Goal: Task Accomplishment & Management: Manage account settings

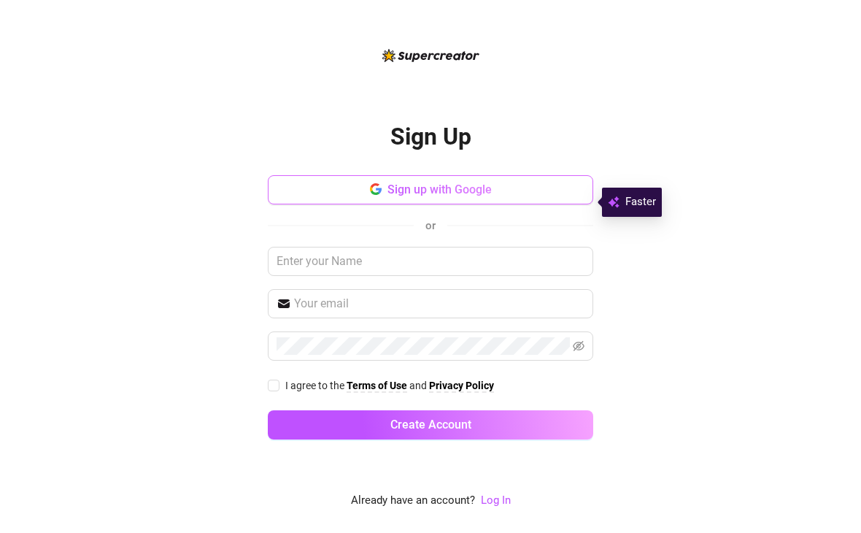
click at [523, 198] on button "Sign up with Google" at bounding box center [430, 189] width 325 height 29
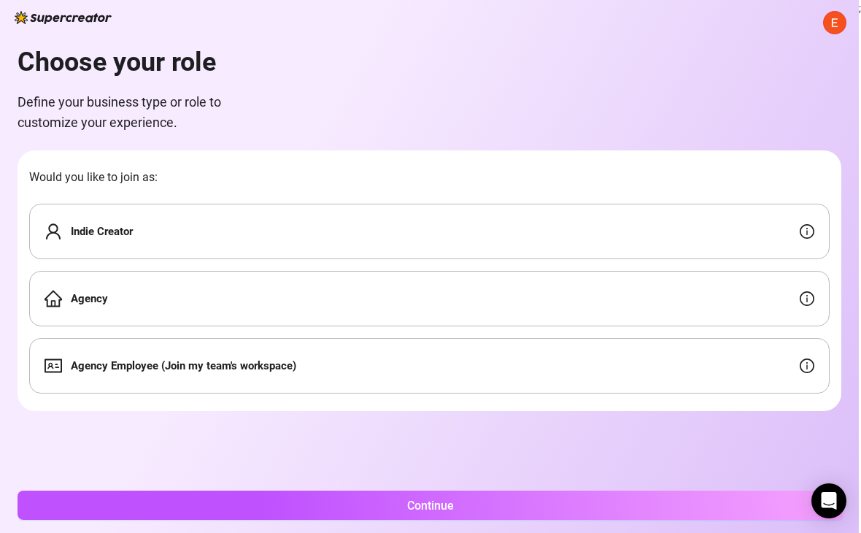
click at [374, 230] on div "Indie Creator" at bounding box center [429, 231] width 800 height 55
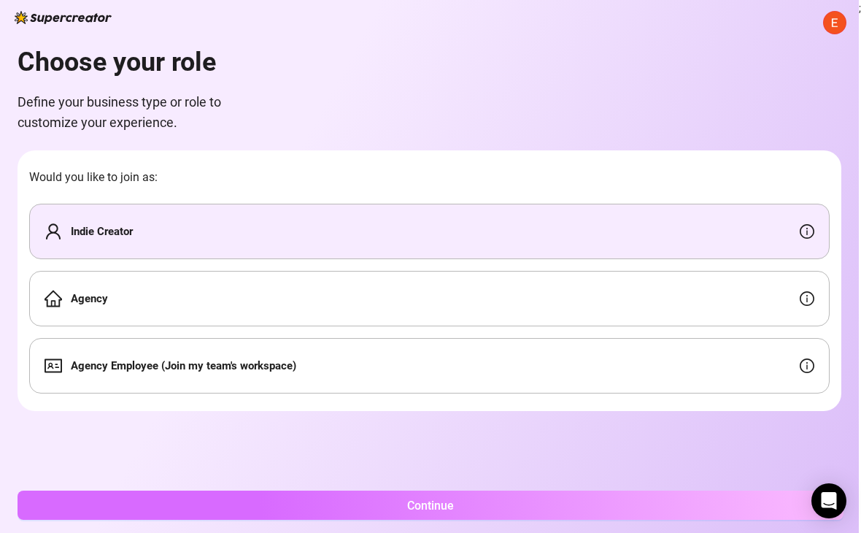
click at [525, 505] on button "Continue" at bounding box center [431, 504] width 826 height 29
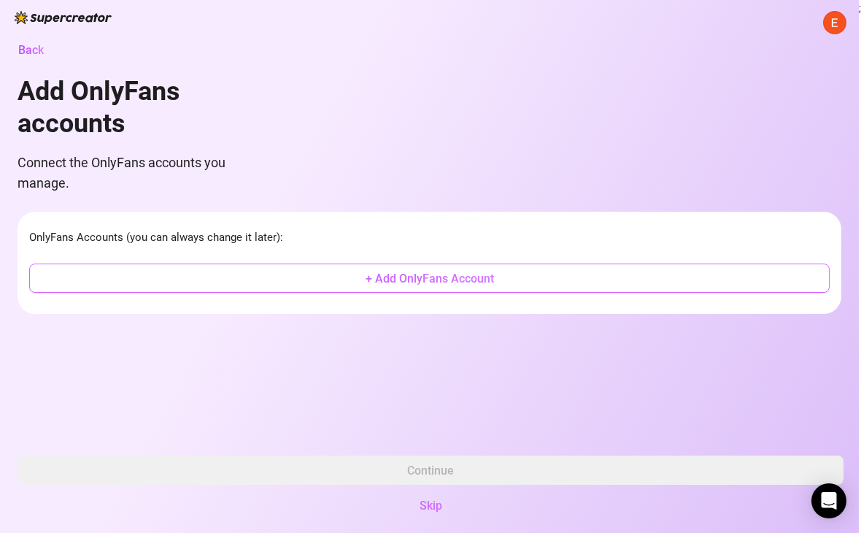
click at [453, 282] on span "+ Add OnlyFans Account" at bounding box center [430, 278] width 128 height 14
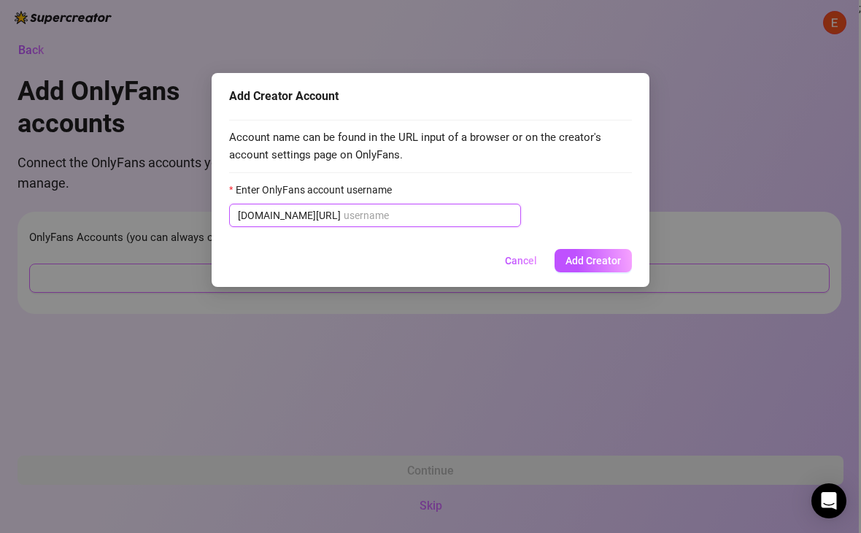
paste input "u524145768"
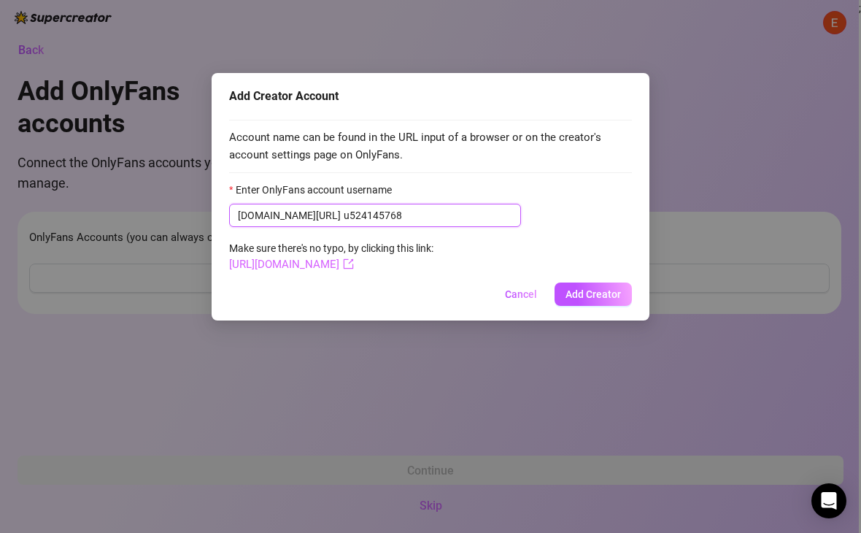
type input "u524145768"
click at [354, 266] on link "[URL][DOMAIN_NAME]" at bounding box center [291, 264] width 125 height 13
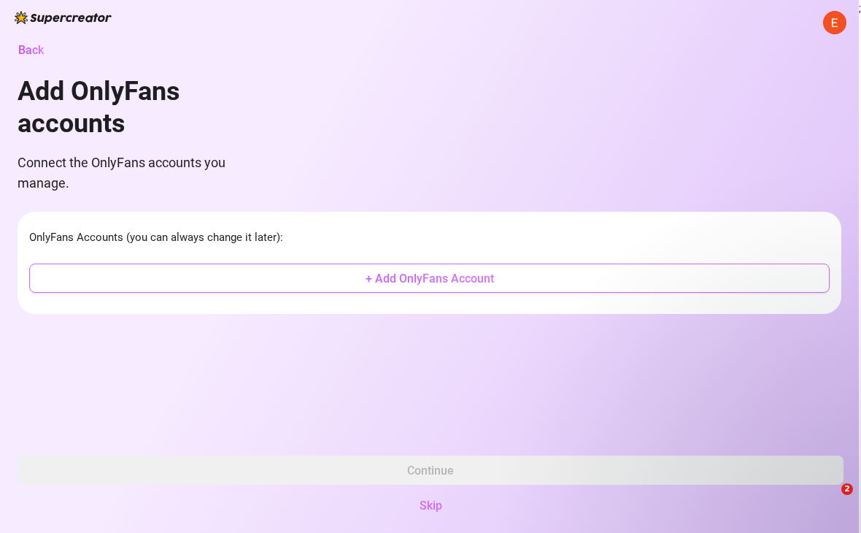
click at [345, 279] on button "+ Add OnlyFans Account" at bounding box center [429, 277] width 800 height 29
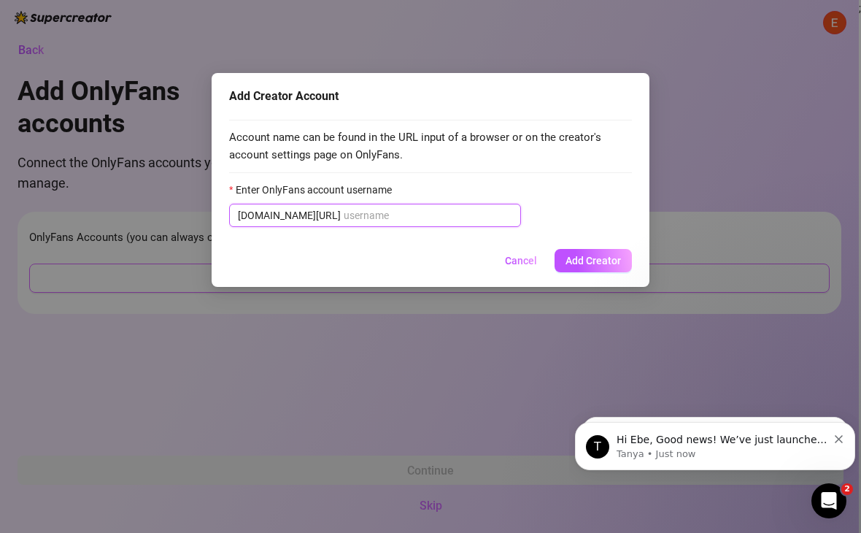
paste input "u524145768"
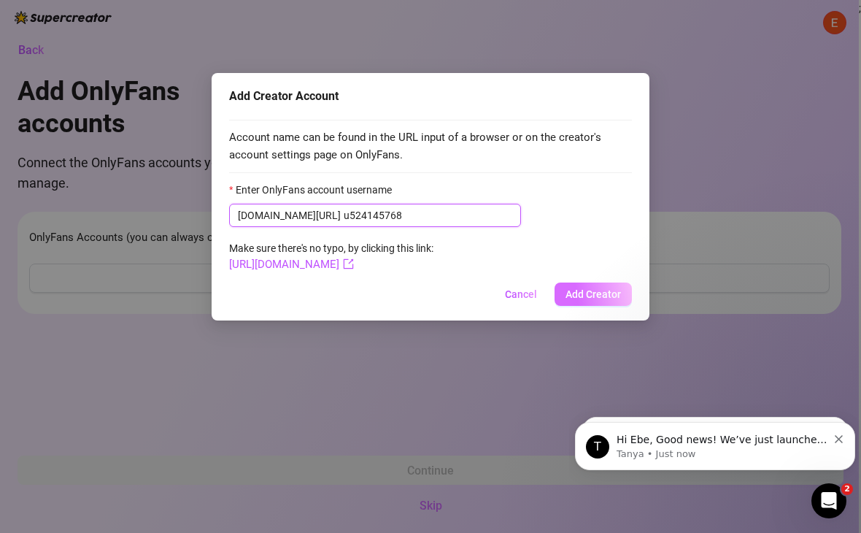
type input "u524145768"
click at [593, 300] on button "Add Creator" at bounding box center [592, 293] width 77 height 23
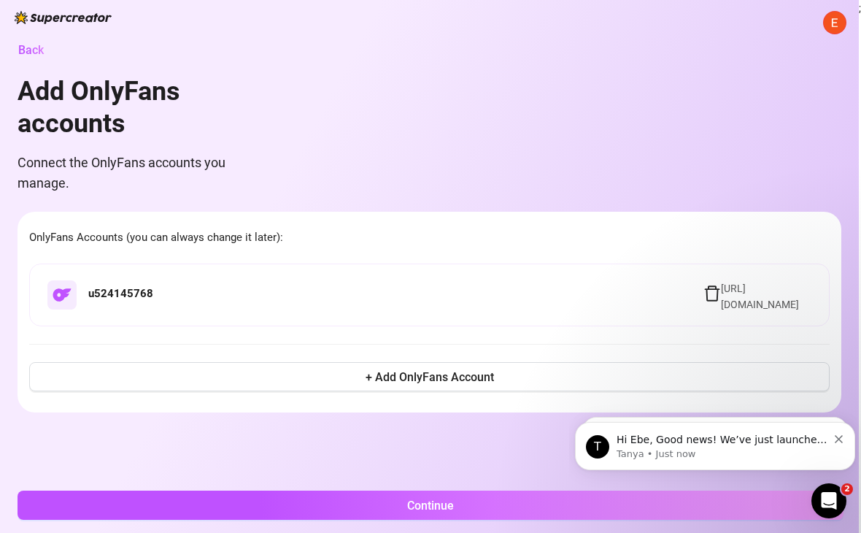
click at [778, 440] on p "Hi Ebe, Good news! We’ve just launched our Referral Program 🚀 Invite your frien…" at bounding box center [722, 440] width 211 height 15
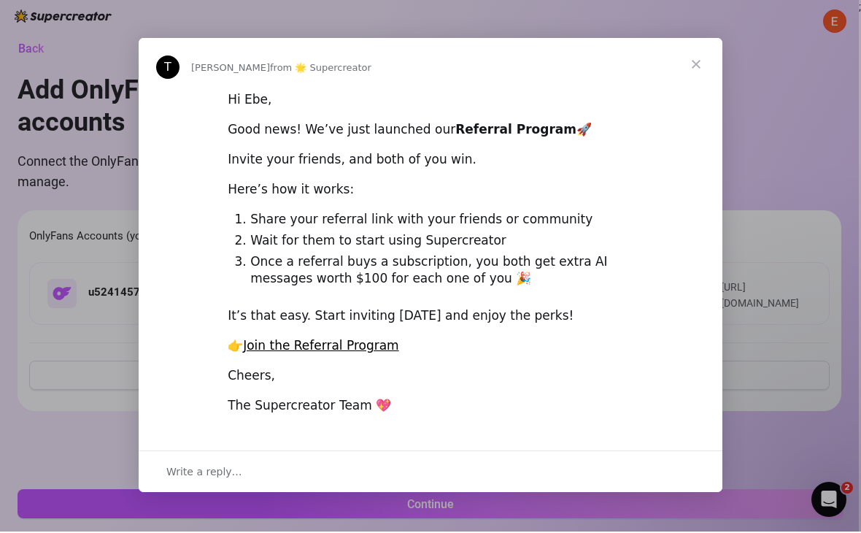
scroll to position [10, 0]
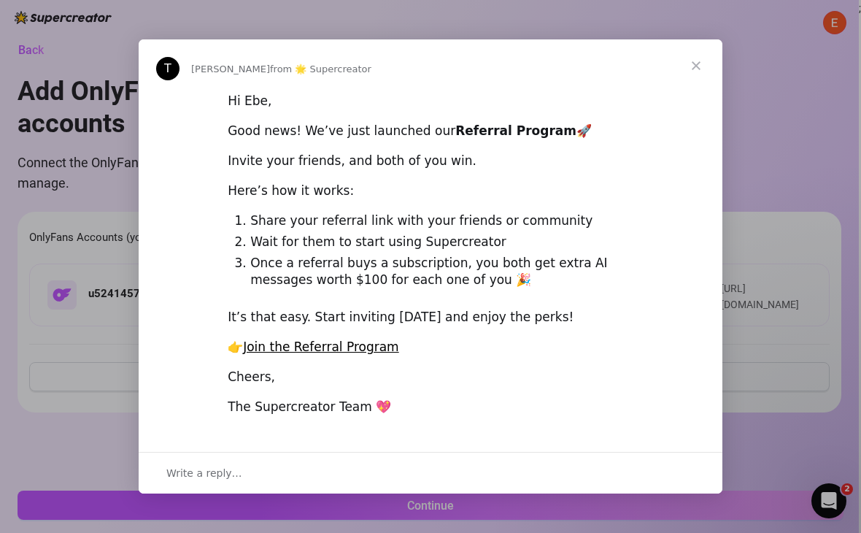
click at [698, 64] on span "Close" at bounding box center [696, 65] width 53 height 53
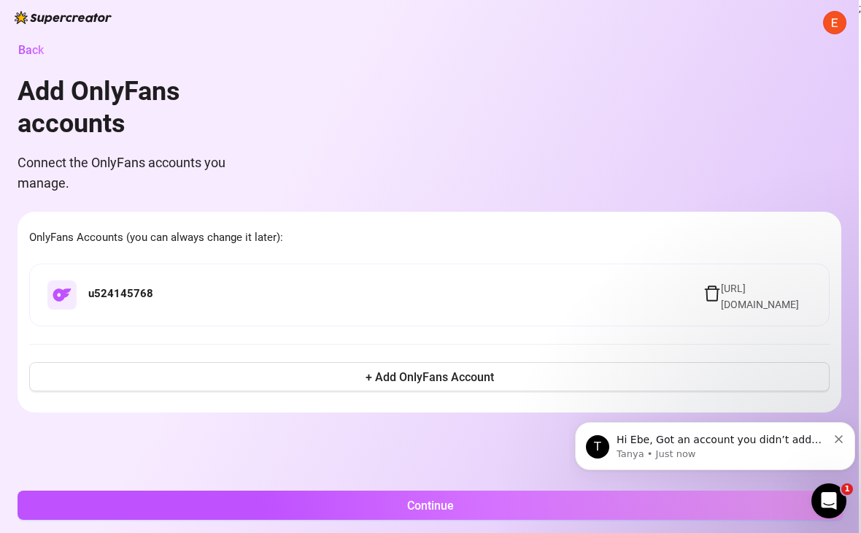
scroll to position [0, 0]
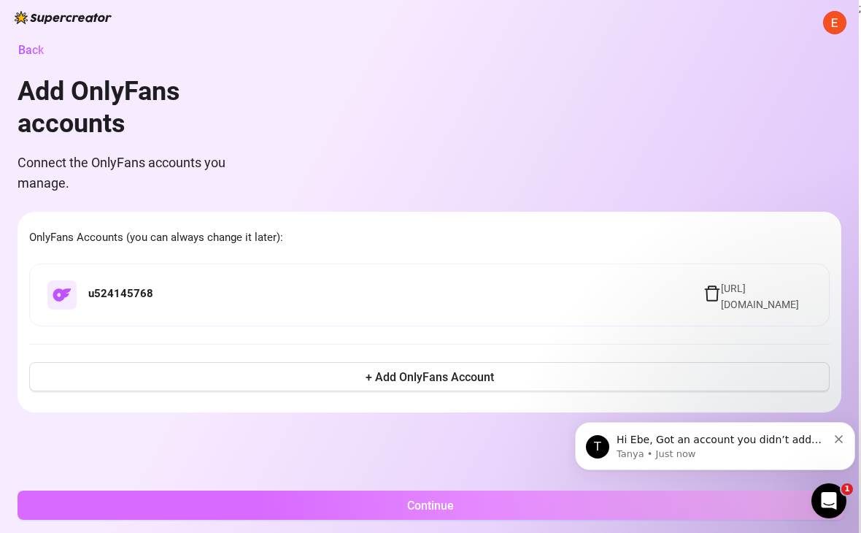
click at [719, 503] on button "Continue" at bounding box center [431, 504] width 826 height 29
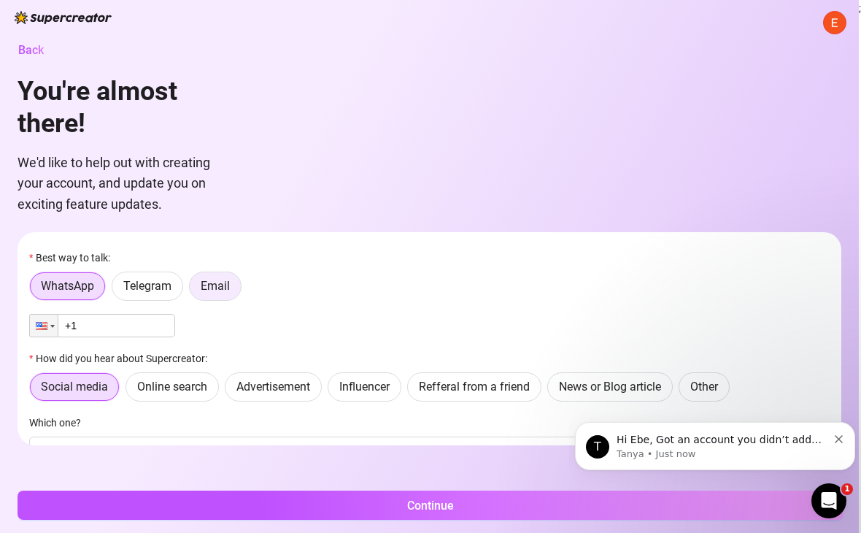
click at [217, 287] on label "Email" at bounding box center [215, 285] width 53 height 29
click at [193, 290] on input "Email" at bounding box center [193, 290] width 0 height 0
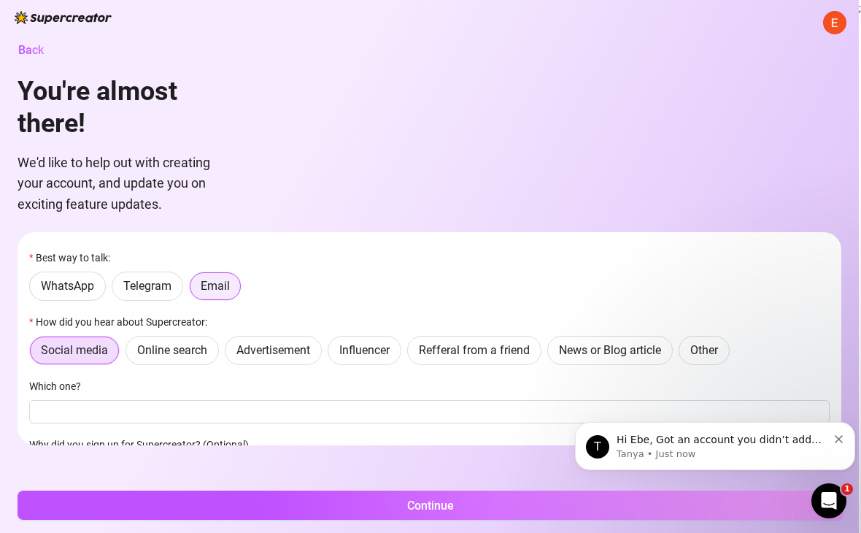
scroll to position [24, 0]
click at [193, 343] on span "Online search" at bounding box center [172, 350] width 70 height 14
click at [130, 354] on input "Online search" at bounding box center [130, 354] width 0 height 0
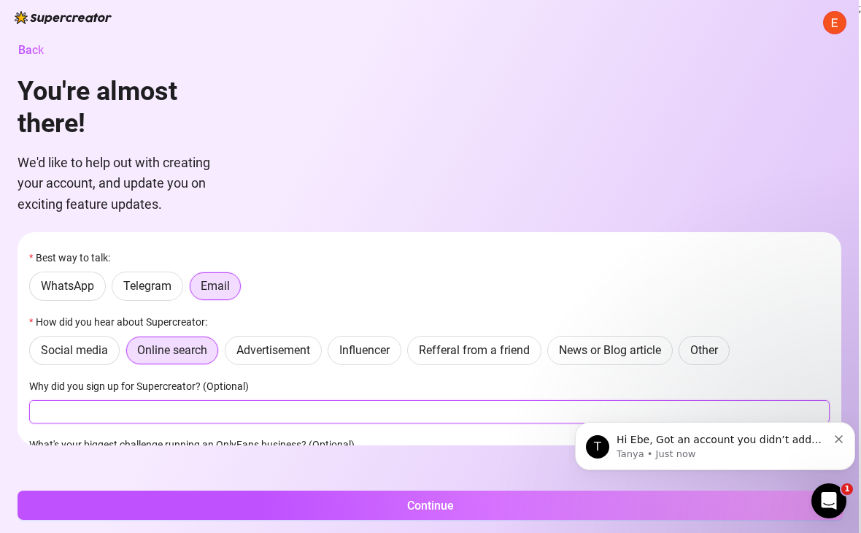
click at [186, 400] on input "Why did you sign up for Supercreator? (Optional)" at bounding box center [429, 411] width 800 height 23
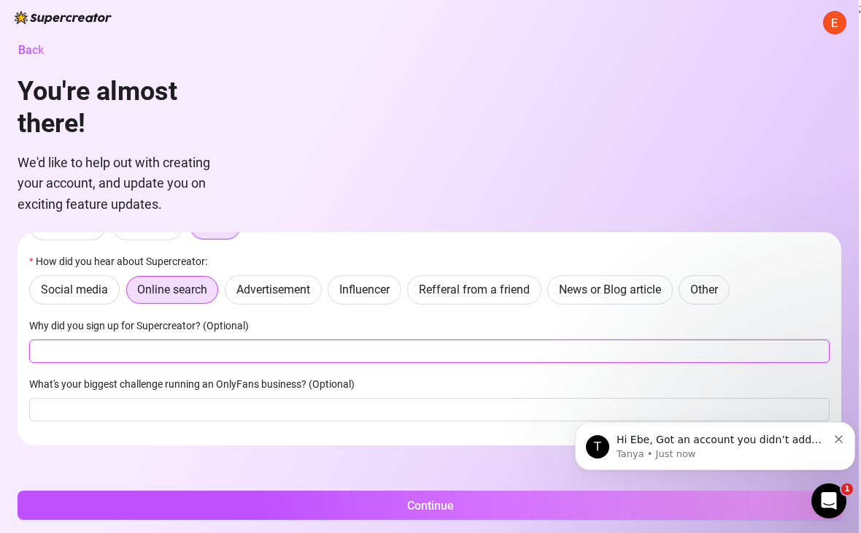
scroll to position [59, 0]
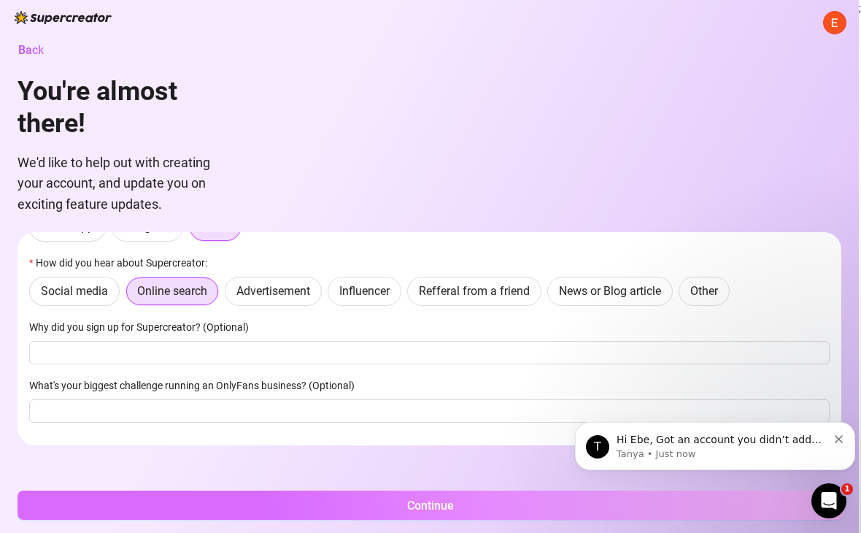
click at [331, 500] on button "Continue" at bounding box center [431, 504] width 826 height 29
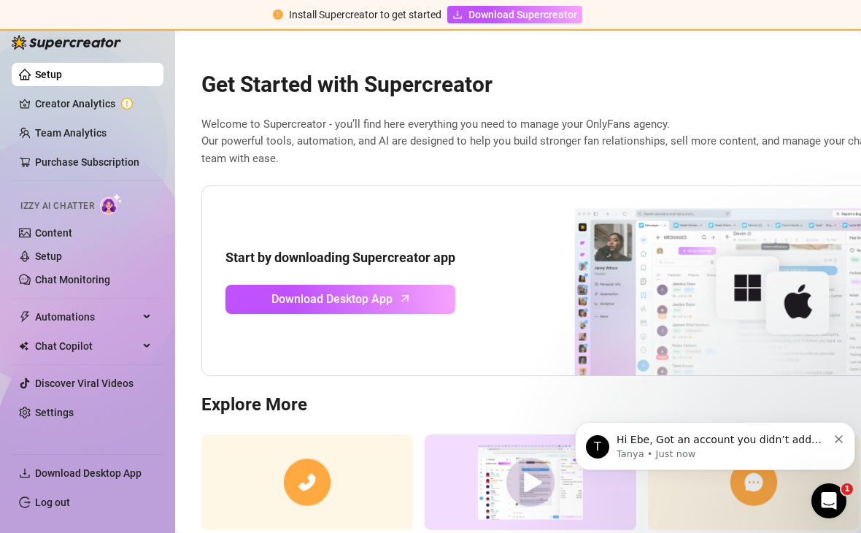
click at [837, 441] on icon "Dismiss notification" at bounding box center [839, 439] width 8 height 8
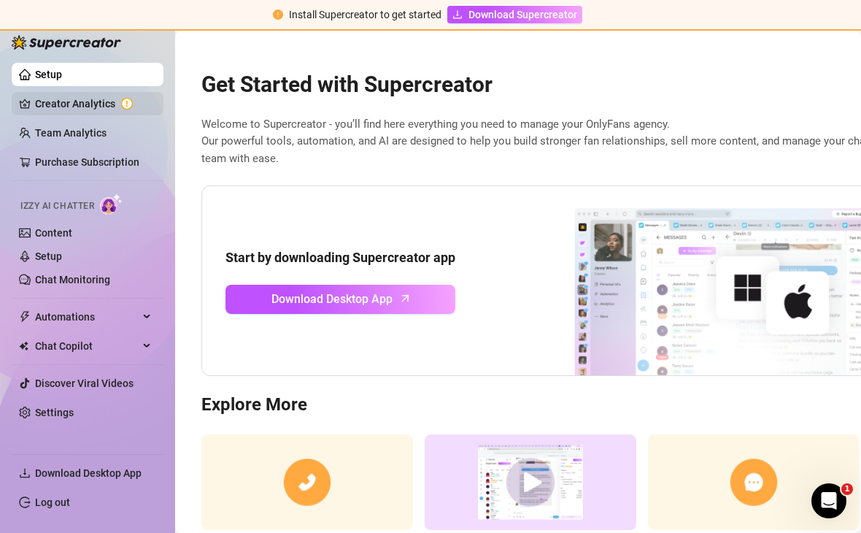
click at [112, 104] on link "Creator Analytics" at bounding box center [93, 103] width 117 height 23
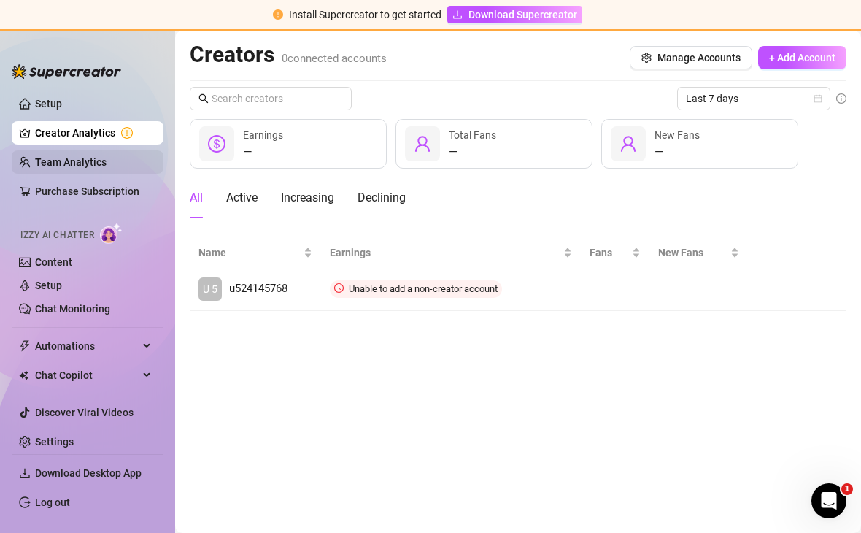
click at [69, 168] on link "Team Analytics" at bounding box center [70, 162] width 71 height 12
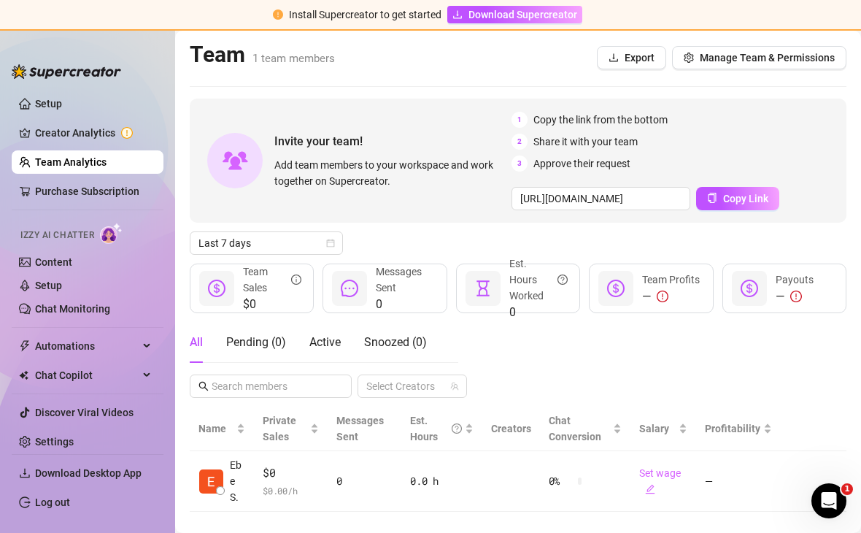
scroll to position [24, 0]
click at [75, 139] on link "Creator Analytics" at bounding box center [93, 132] width 117 height 23
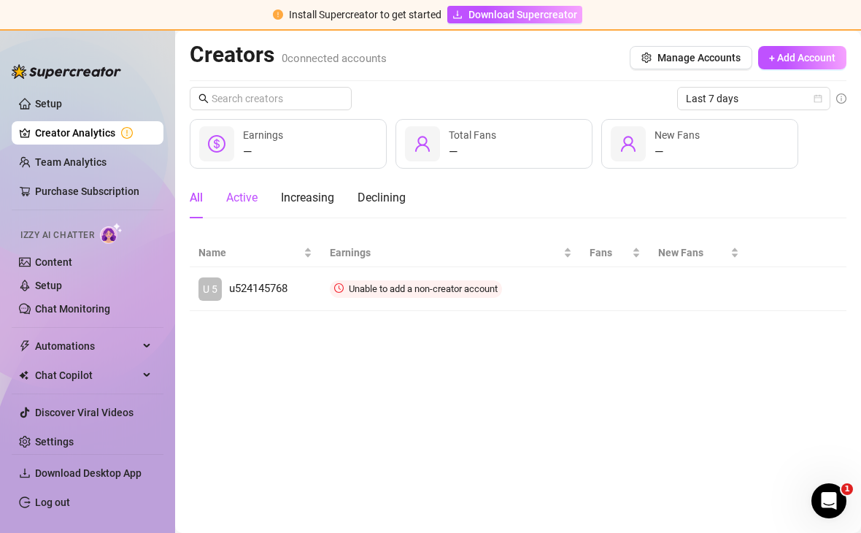
click at [248, 189] on div "Active" at bounding box center [241, 198] width 31 height 18
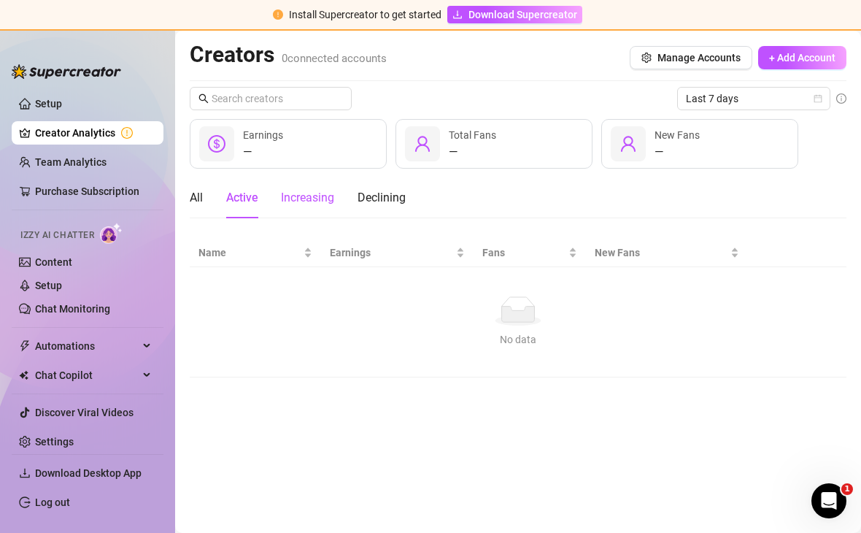
click at [312, 189] on div "Increasing" at bounding box center [307, 198] width 53 height 18
click at [214, 177] on div "All Active Increasing Declining" at bounding box center [298, 197] width 216 height 41
click at [190, 185] on div "All" at bounding box center [196, 197] width 13 height 41
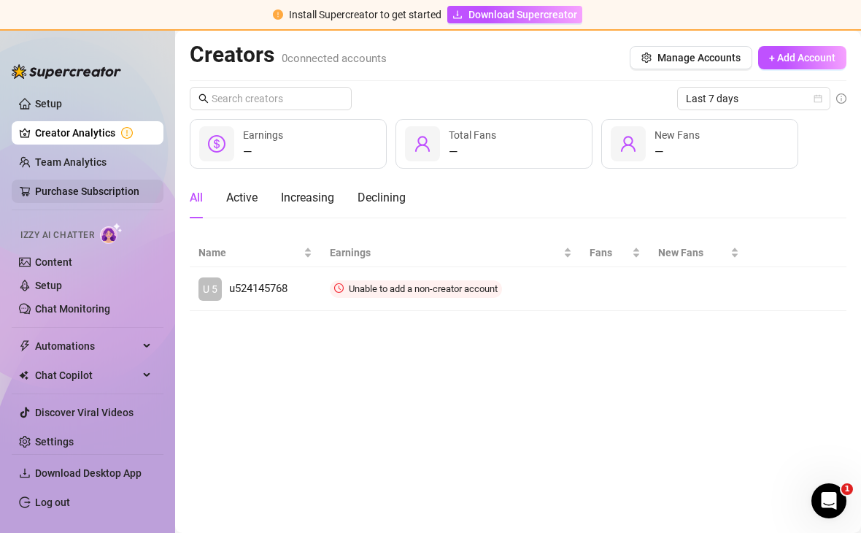
click at [74, 201] on link "Purchase Subscription" at bounding box center [93, 190] width 117 height 23
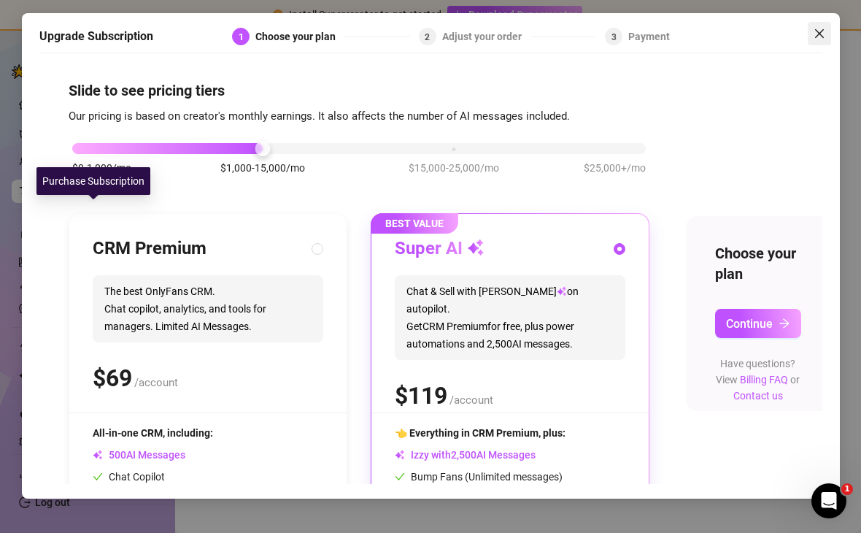
click at [823, 28] on icon "close" at bounding box center [819, 34] width 12 height 12
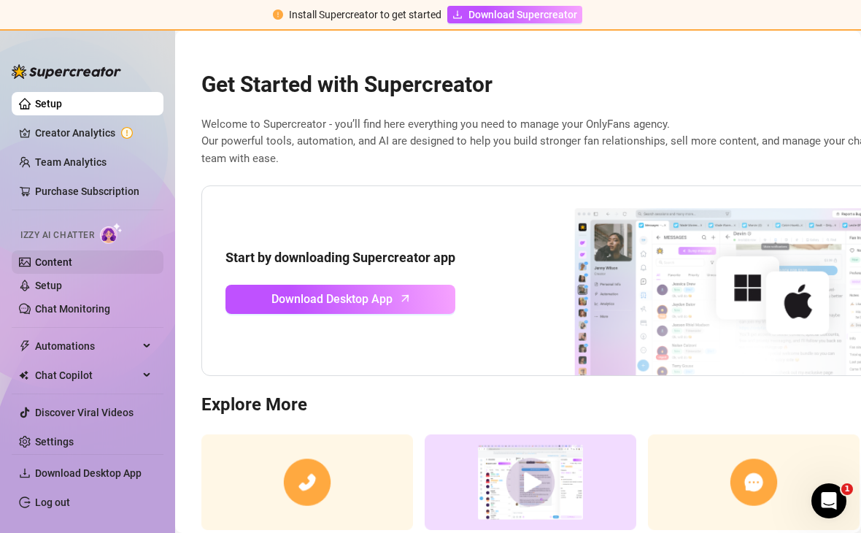
click at [72, 266] on link "Content" at bounding box center [53, 262] width 37 height 12
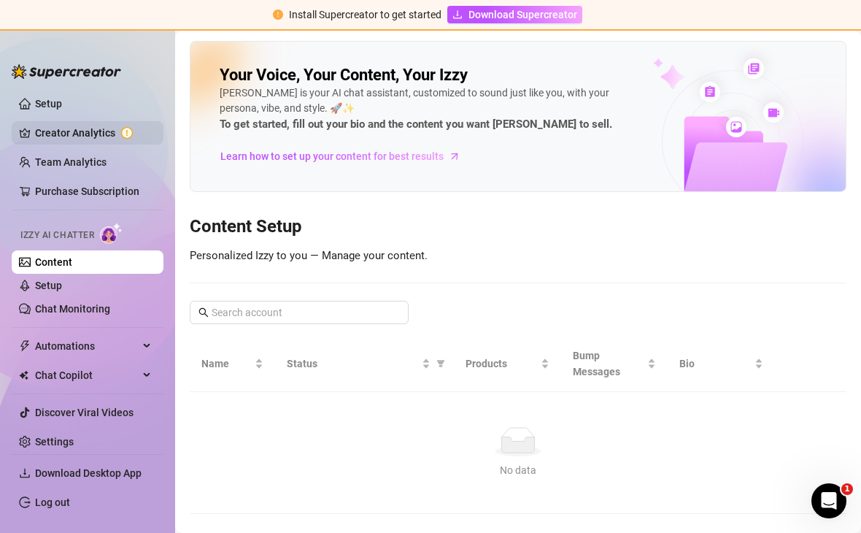
click at [75, 136] on link "Creator Analytics" at bounding box center [93, 132] width 117 height 23
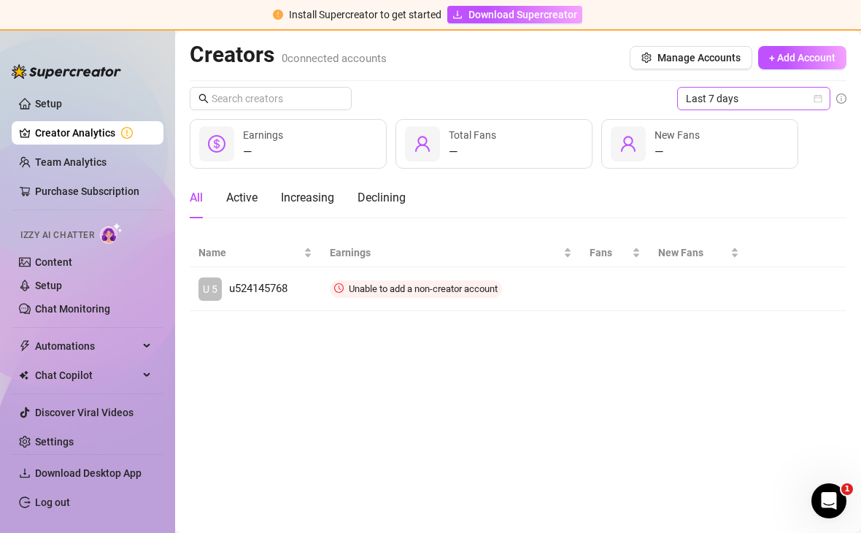
click at [819, 104] on span "Last 7 days" at bounding box center [754, 99] width 136 height 22
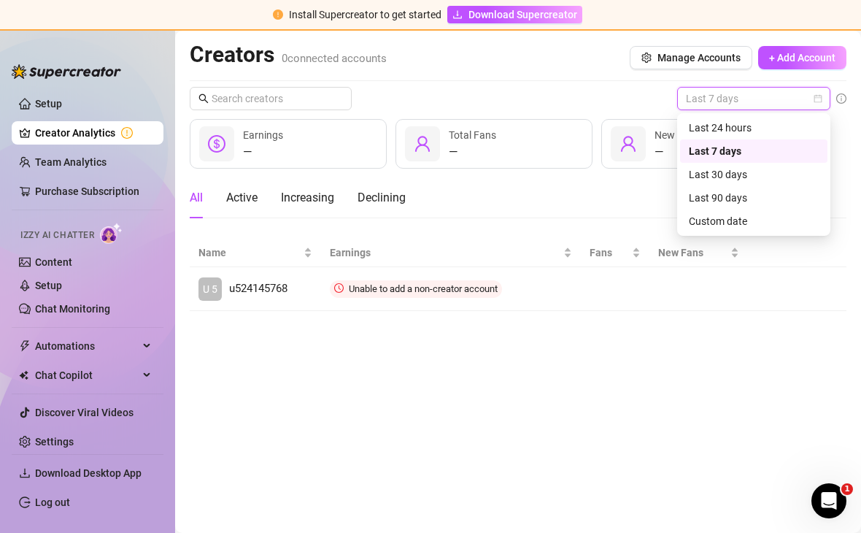
click at [727, 185] on div "Last 30 days" at bounding box center [753, 174] width 147 height 23
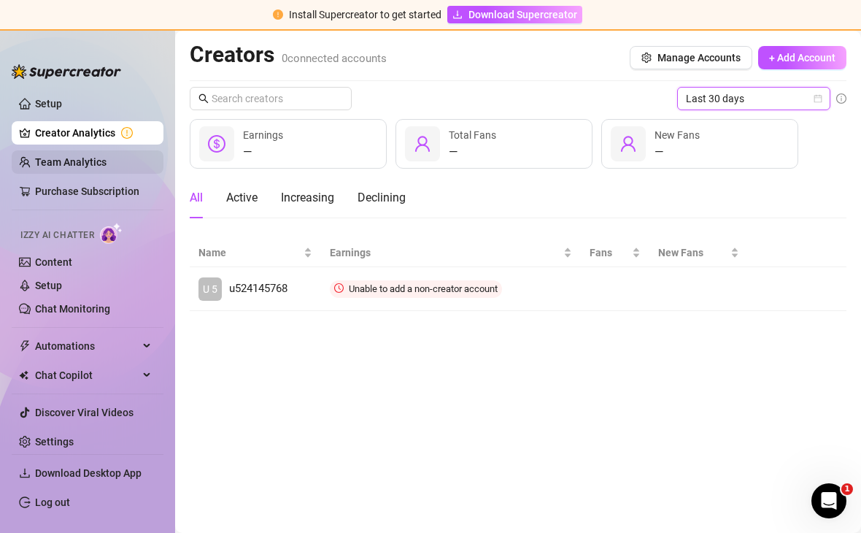
click at [82, 156] on link "Team Analytics" at bounding box center [70, 162] width 71 height 12
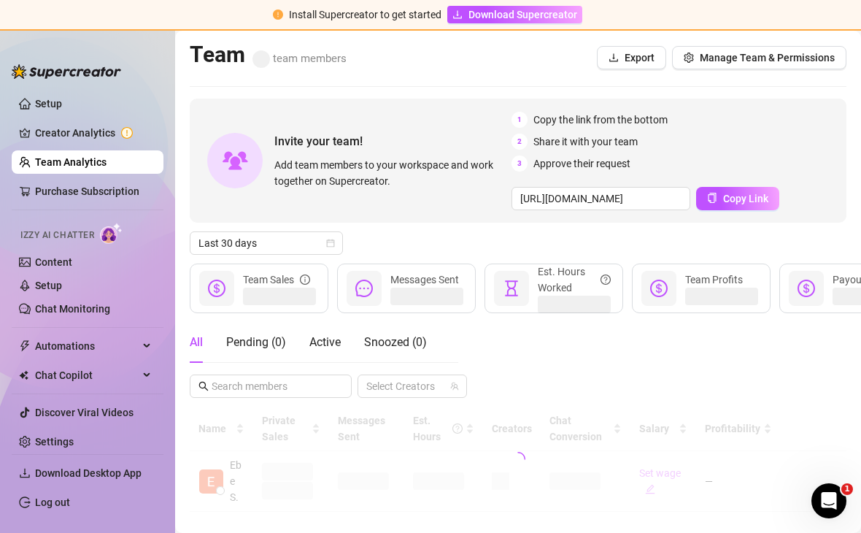
scroll to position [24, 0]
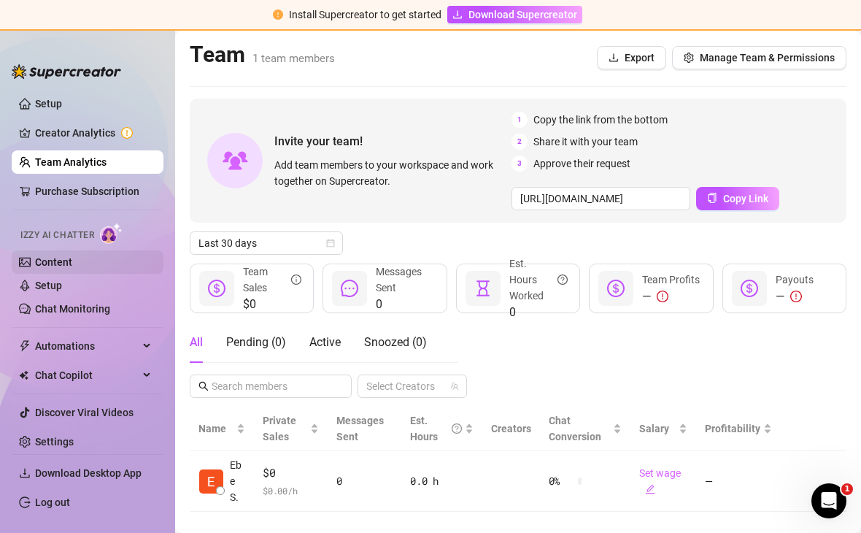
click at [56, 264] on link "Content" at bounding box center [53, 262] width 37 height 12
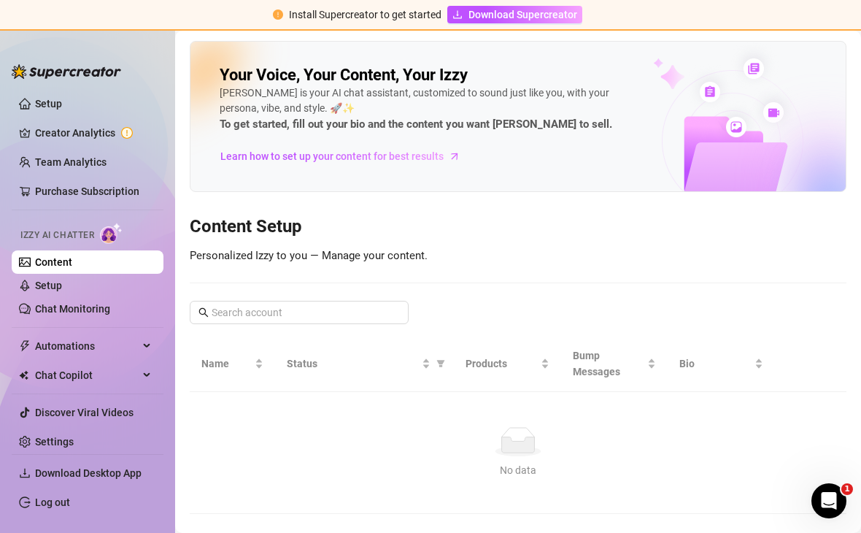
click at [56, 263] on link "Content" at bounding box center [53, 262] width 37 height 12
click at [525, 462] on div "No data" at bounding box center [518, 470] width 622 height 16
click at [62, 287] on link "Setup" at bounding box center [48, 285] width 27 height 12
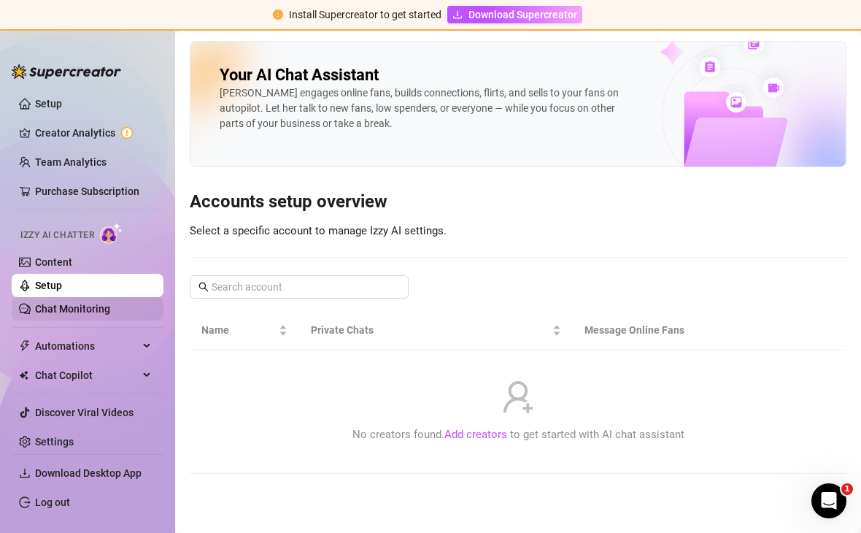
click at [80, 314] on link "Chat Monitoring" at bounding box center [72, 309] width 75 height 12
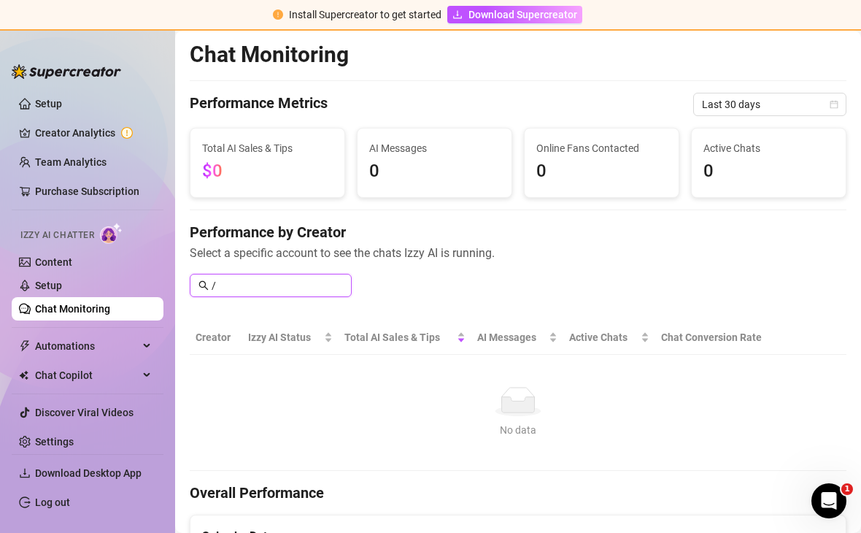
type input "/"
click at [81, 357] on span "Automations" at bounding box center [87, 345] width 104 height 23
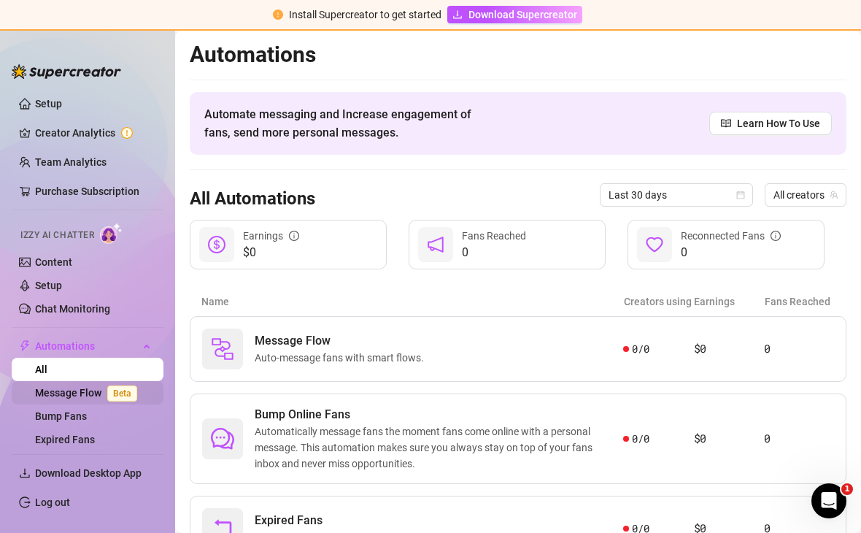
click at [98, 390] on link "Message Flow Beta" at bounding box center [89, 393] width 108 height 12
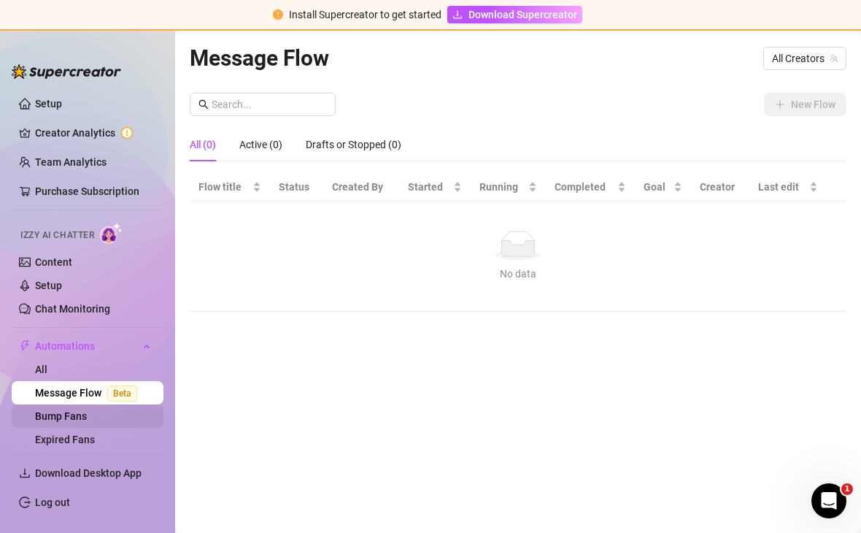
click at [87, 417] on link "Bump Fans" at bounding box center [61, 416] width 52 height 12
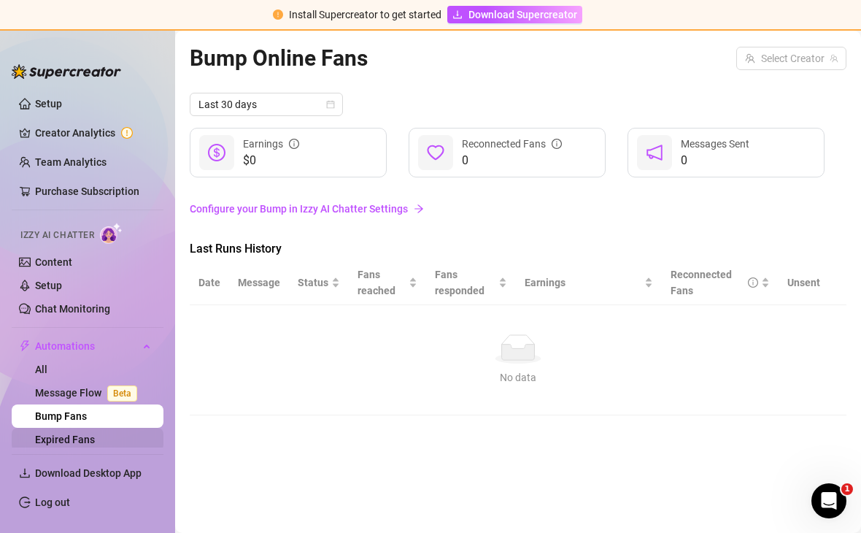
click at [95, 445] on link "Expired Fans" at bounding box center [65, 439] width 60 height 12
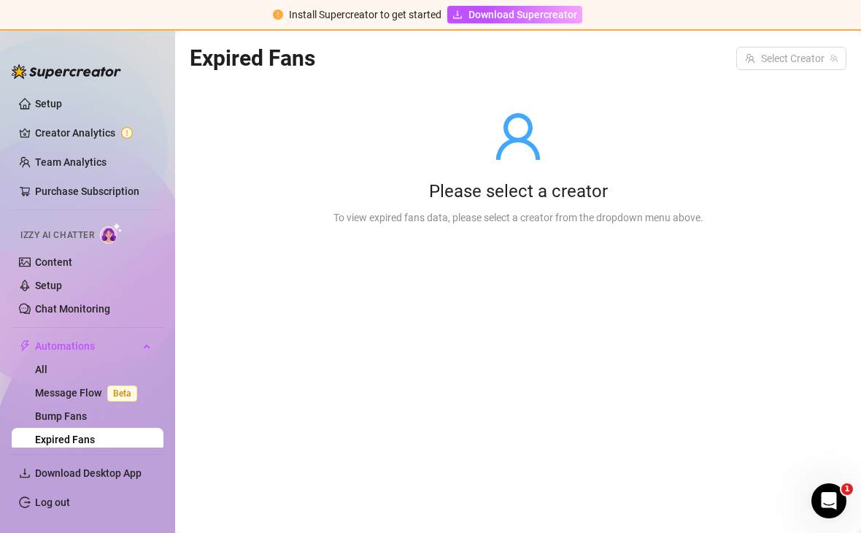
click at [104, 467] on span "Chat Copilot" at bounding box center [87, 468] width 104 height 23
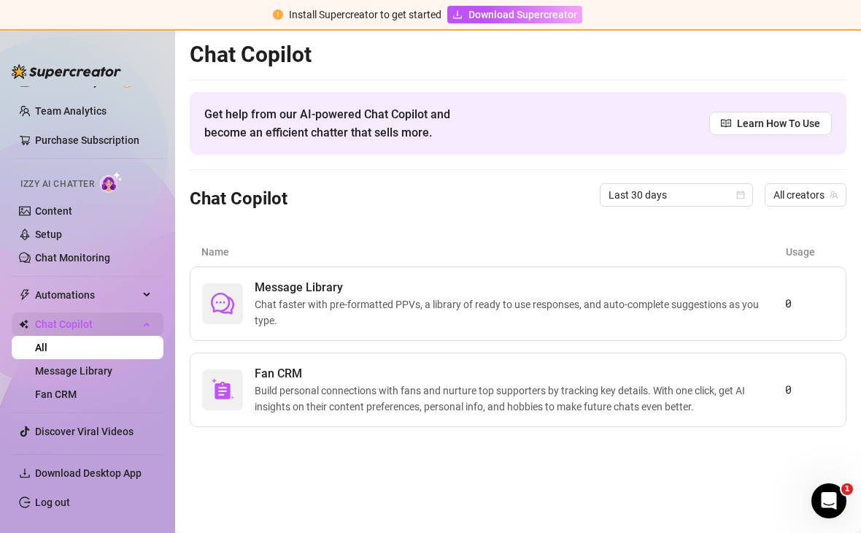
scroll to position [52, 0]
click at [109, 375] on link "Message Library" at bounding box center [73, 370] width 77 height 12
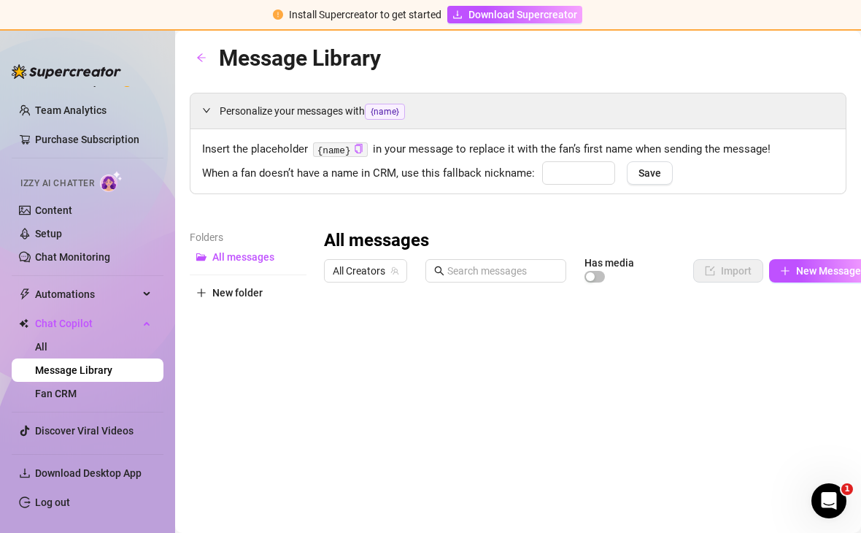
type input "babe"
click at [233, 294] on span "New folder" at bounding box center [237, 293] width 50 height 12
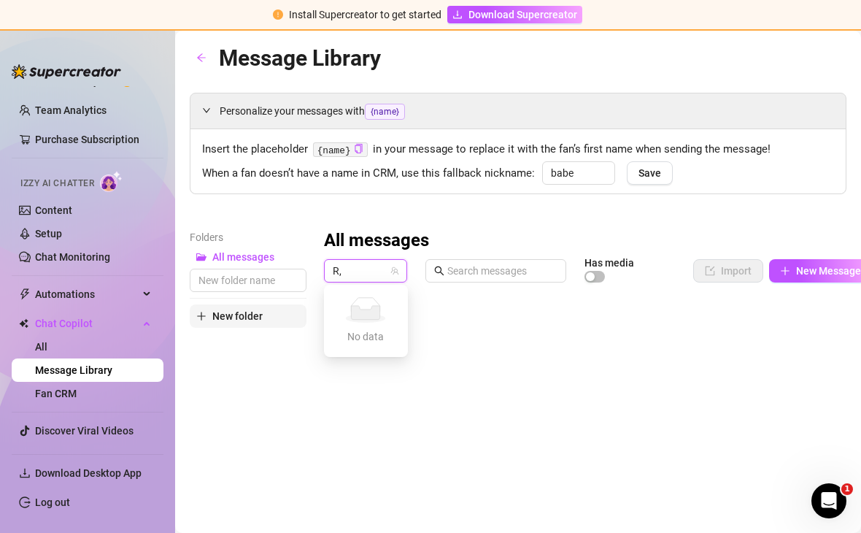
type input "R"
click at [568, 355] on div "All messages All Creators Has media Import New Message Title Text Media $ Type …" at bounding box center [598, 469] width 548 height 480
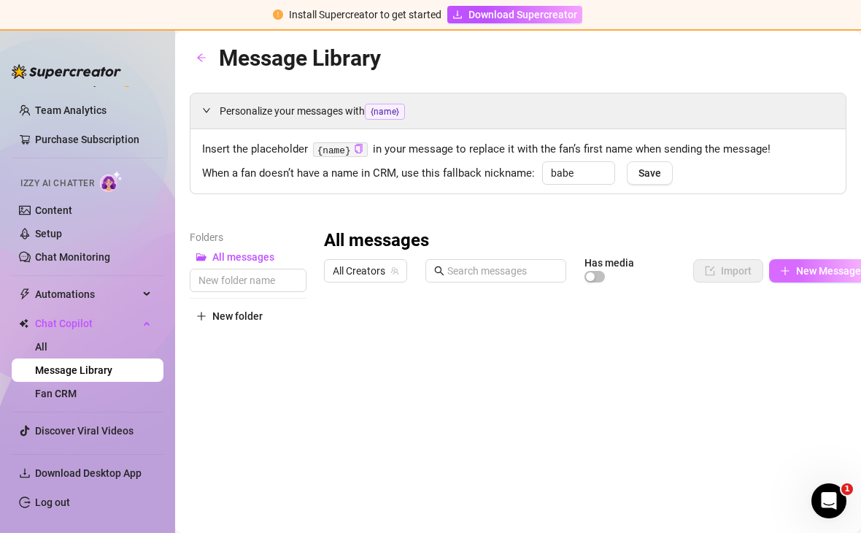
click at [811, 271] on span "New Message" at bounding box center [828, 271] width 65 height 12
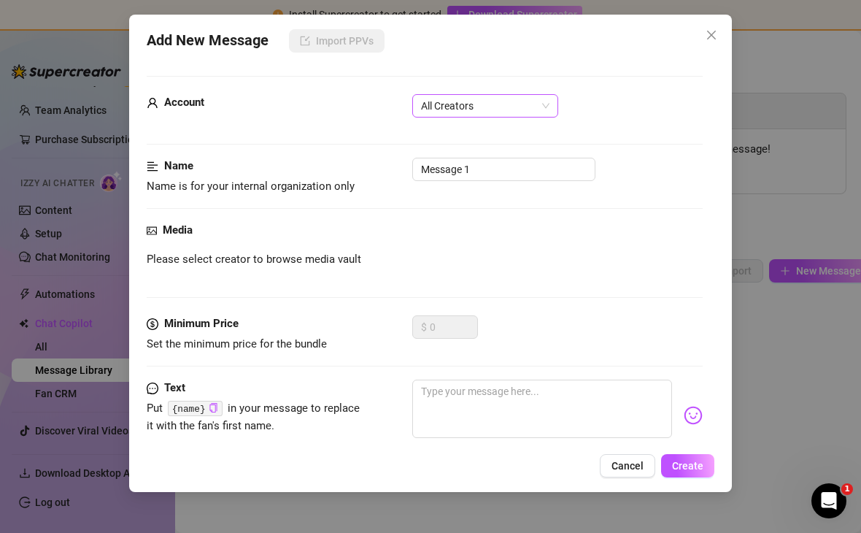
click at [518, 108] on span "All Creators" at bounding box center [485, 106] width 128 height 22
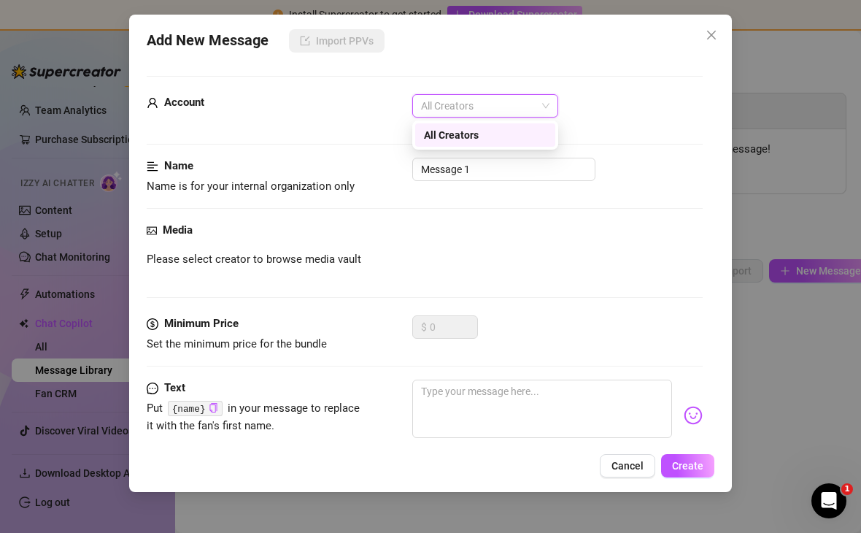
click at [520, 139] on div "All Creators" at bounding box center [485, 135] width 123 height 16
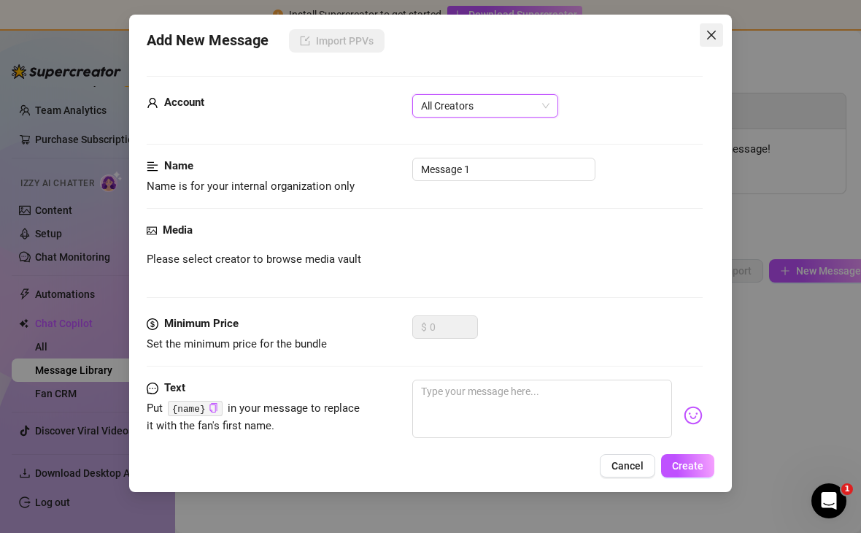
click at [711, 26] on button "Close" at bounding box center [711, 34] width 23 height 23
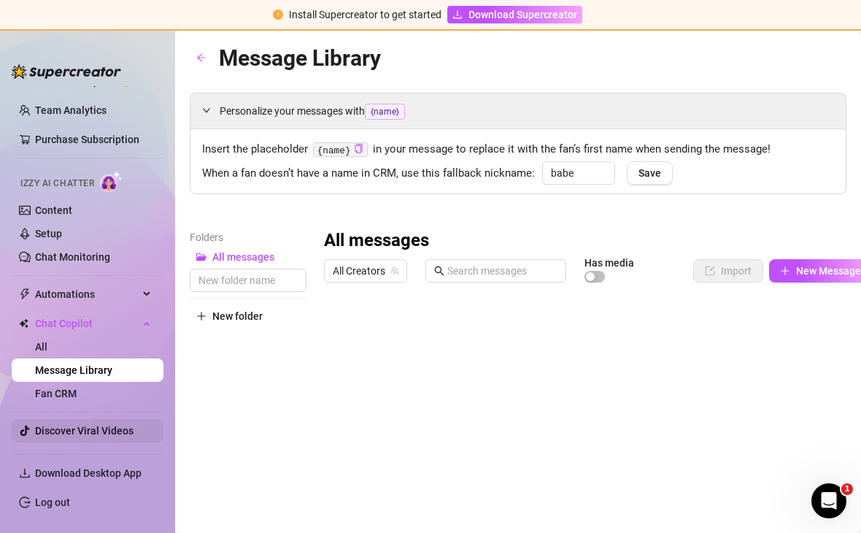
click at [107, 435] on link "Discover Viral Videos" at bounding box center [84, 431] width 98 height 12
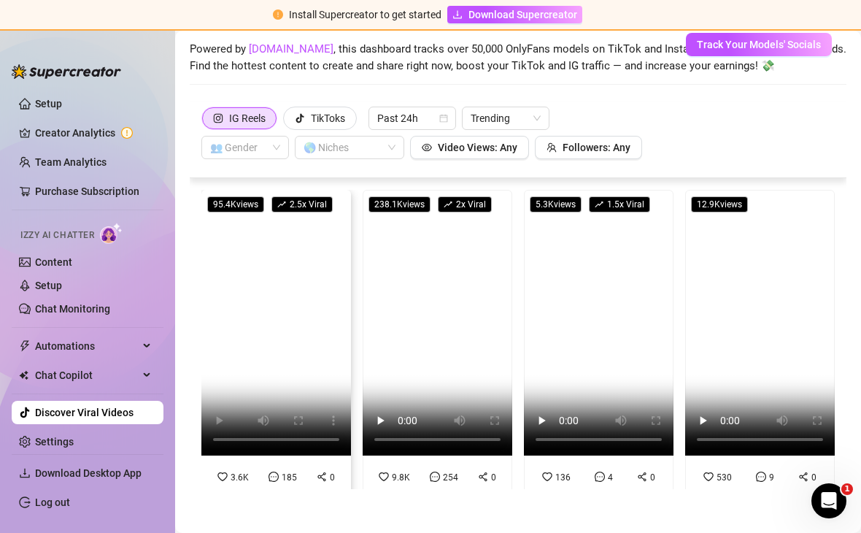
click at [277, 322] on video at bounding box center [276, 323] width 150 height 266
click at [309, 289] on video at bounding box center [276, 323] width 150 height 266
click at [430, 320] on video at bounding box center [438, 323] width 150 height 266
click at [587, 316] on video at bounding box center [599, 323] width 150 height 266
click at [474, 147] on span "Video Views: Any" at bounding box center [478, 148] width 80 height 12
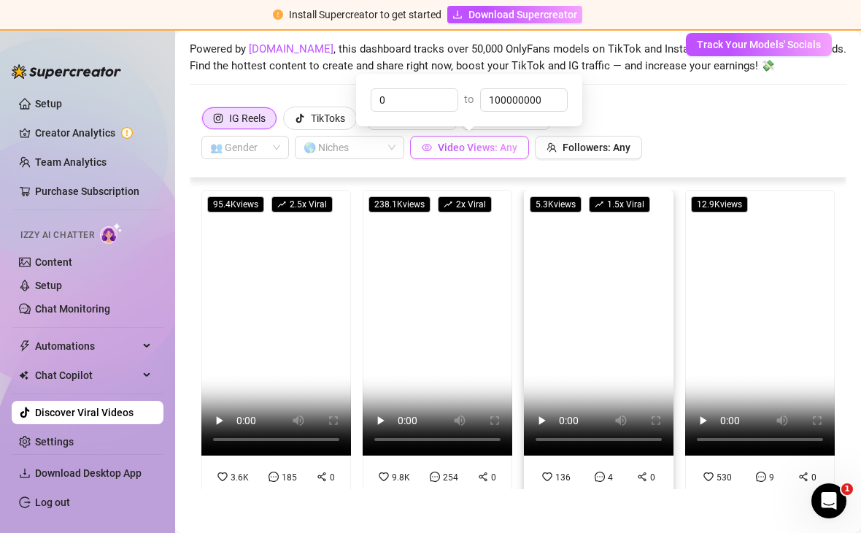
click at [465, 150] on span "Video Views: Any" at bounding box center [478, 148] width 80 height 12
click at [424, 147] on icon "eye" at bounding box center [427, 147] width 10 height 10
click at [421, 149] on button "Video Views: Any" at bounding box center [469, 147] width 119 height 23
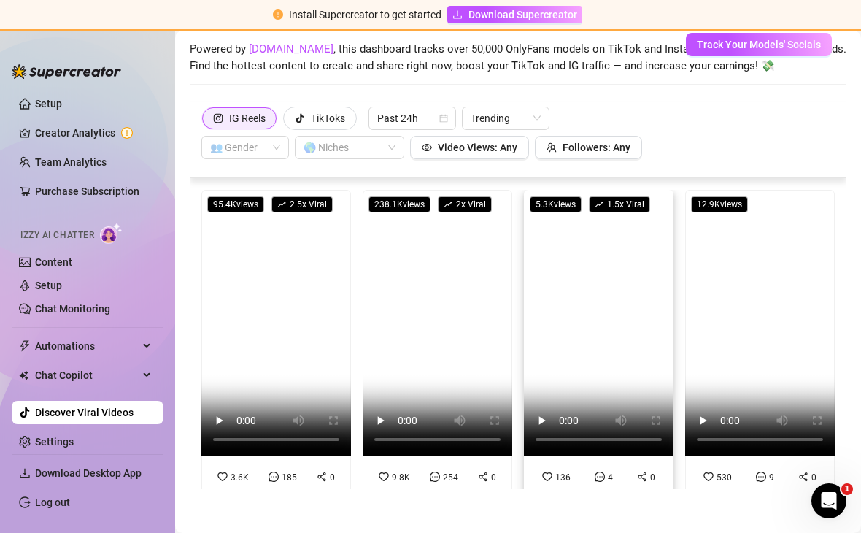
click at [238, 119] on div "IG Reels" at bounding box center [247, 118] width 36 height 22
click at [206, 123] on input "IG Reels" at bounding box center [206, 123] width 0 height 0
click at [322, 112] on div "TikToks" at bounding box center [328, 118] width 34 height 22
click at [287, 122] on input "TikToks" at bounding box center [287, 122] width 0 height 0
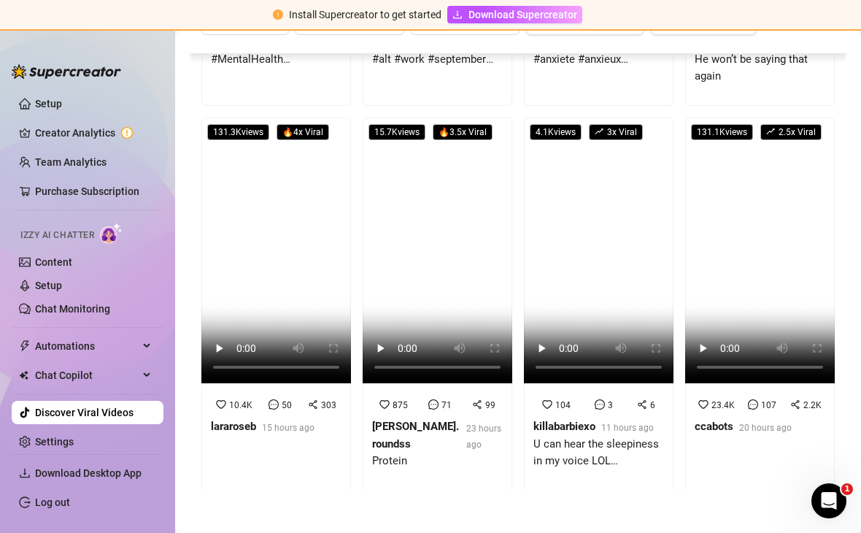
scroll to position [346, 0]
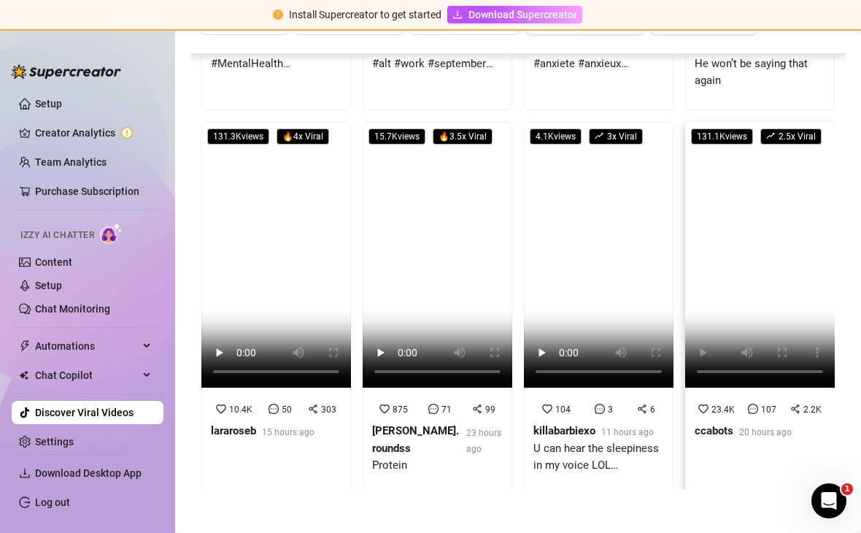
click at [795, 341] on video at bounding box center [760, 255] width 150 height 266
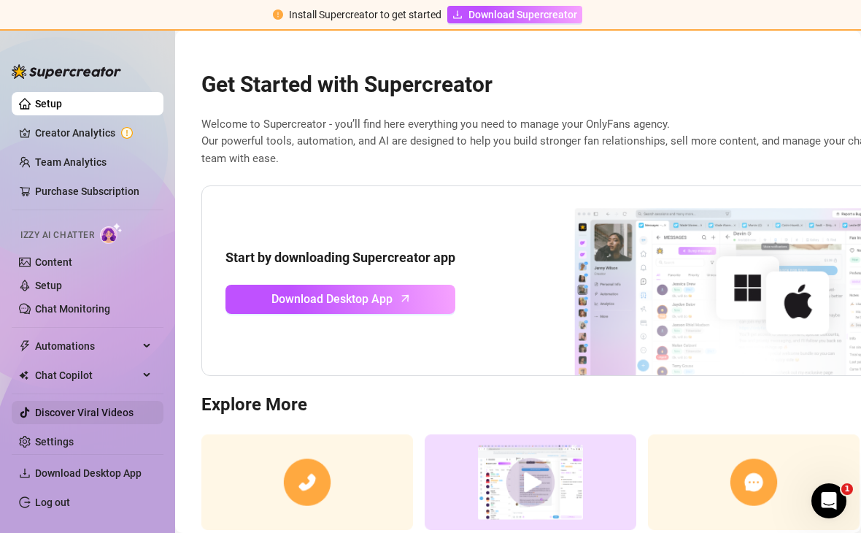
click at [100, 411] on link "Discover Viral Videos" at bounding box center [84, 412] width 98 height 12
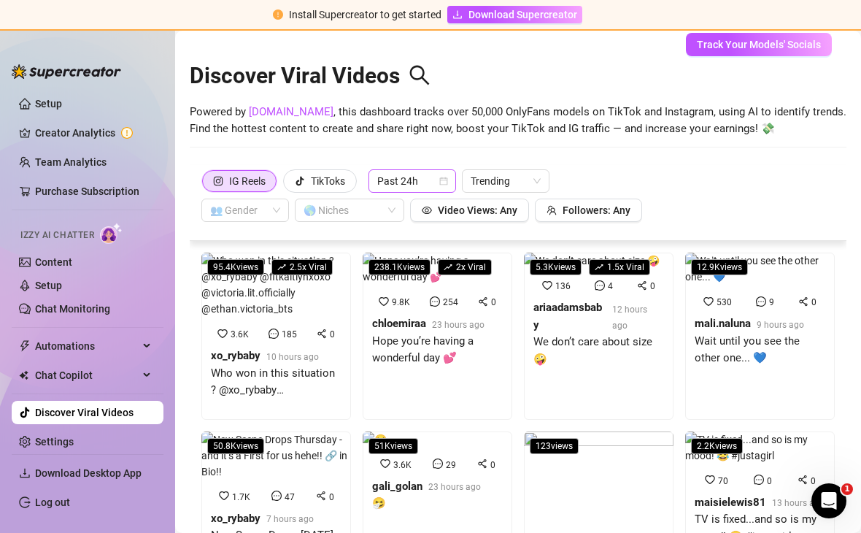
click at [422, 177] on span "Past 24h" at bounding box center [412, 181] width 70 height 22
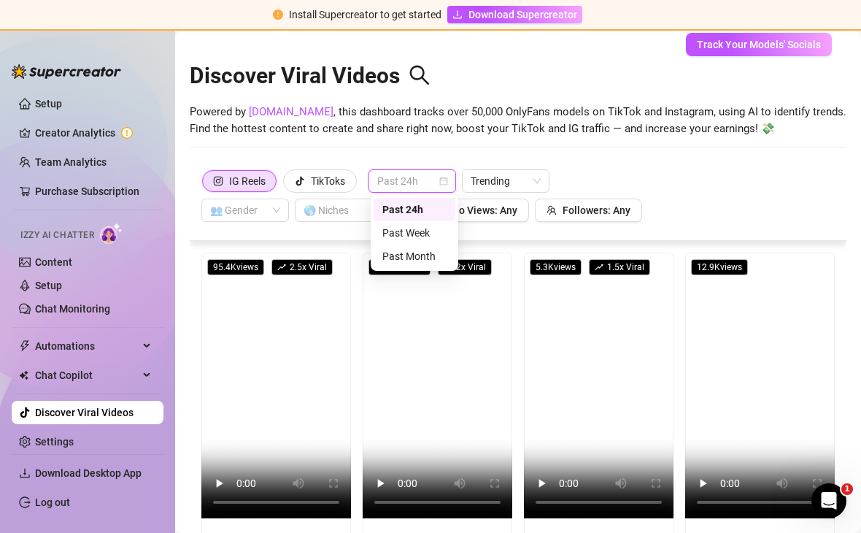
click at [406, 225] on div "Past Week" at bounding box center [414, 233] width 64 height 16
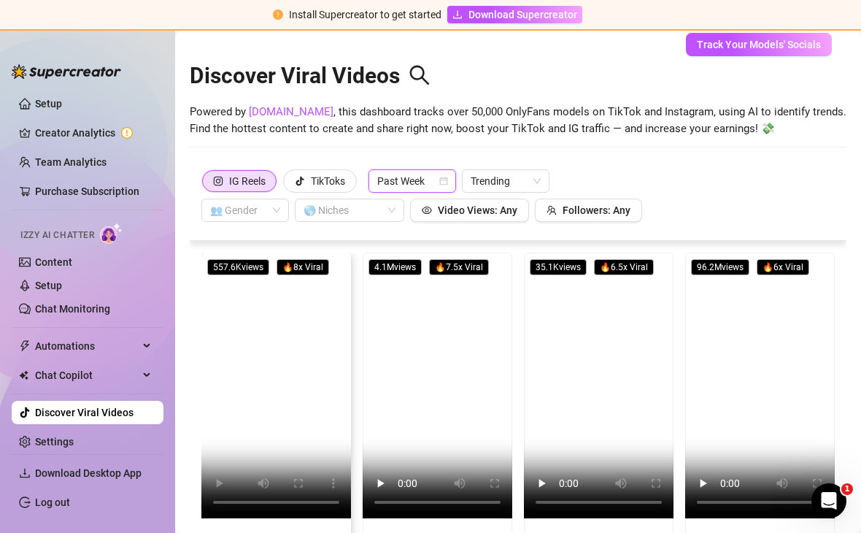
click at [218, 391] on video at bounding box center [276, 385] width 150 height 266
click at [432, 322] on video at bounding box center [438, 385] width 150 height 266
click at [760, 316] on video at bounding box center [760, 385] width 150 height 266
click at [61, 107] on link "Setup" at bounding box center [48, 104] width 27 height 12
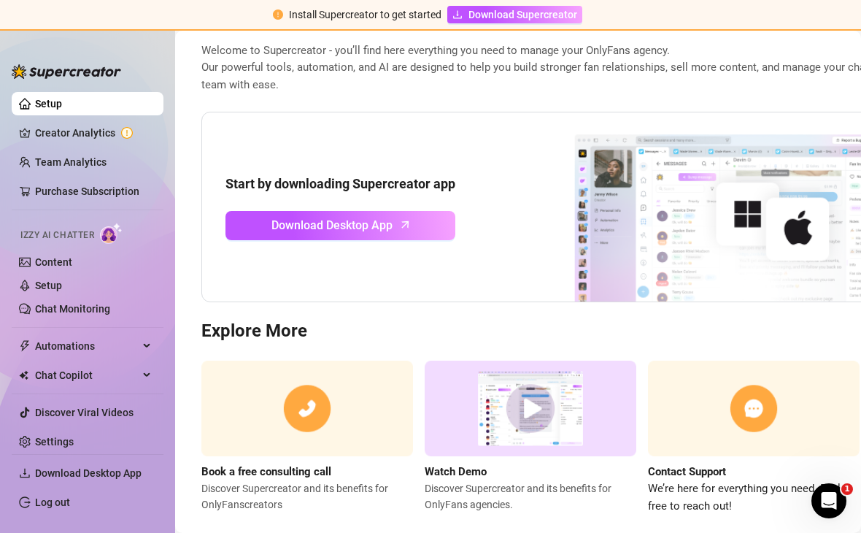
scroll to position [73, 0]
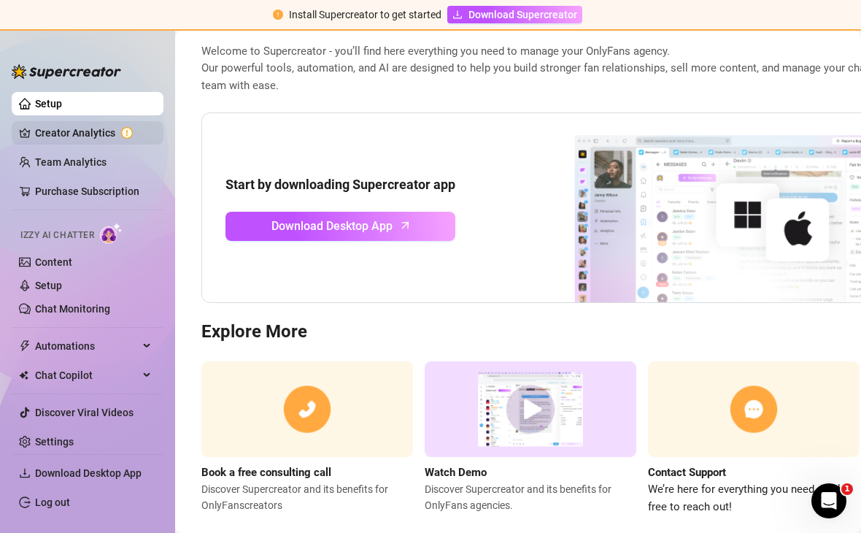
click at [74, 129] on link "Creator Analytics" at bounding box center [93, 132] width 117 height 23
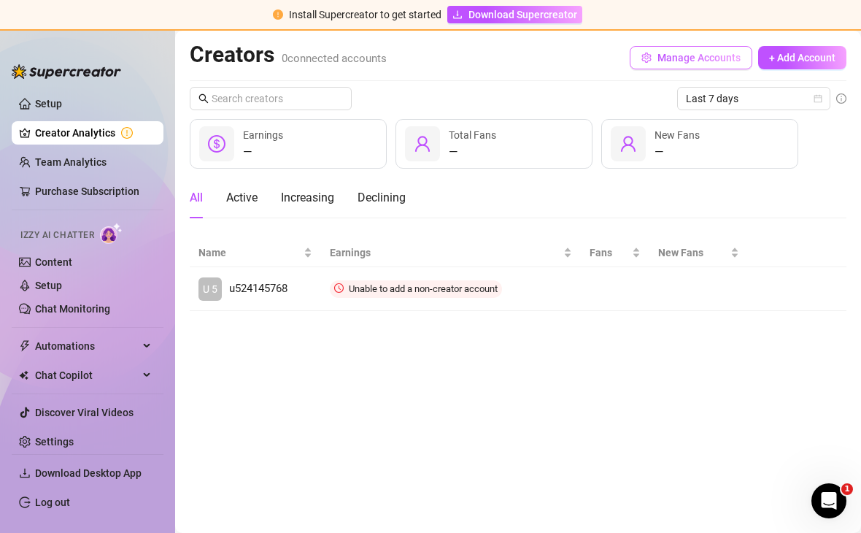
click at [679, 48] on button "Manage Accounts" at bounding box center [691, 57] width 123 height 23
